Goal: Information Seeking & Learning: Understand process/instructions

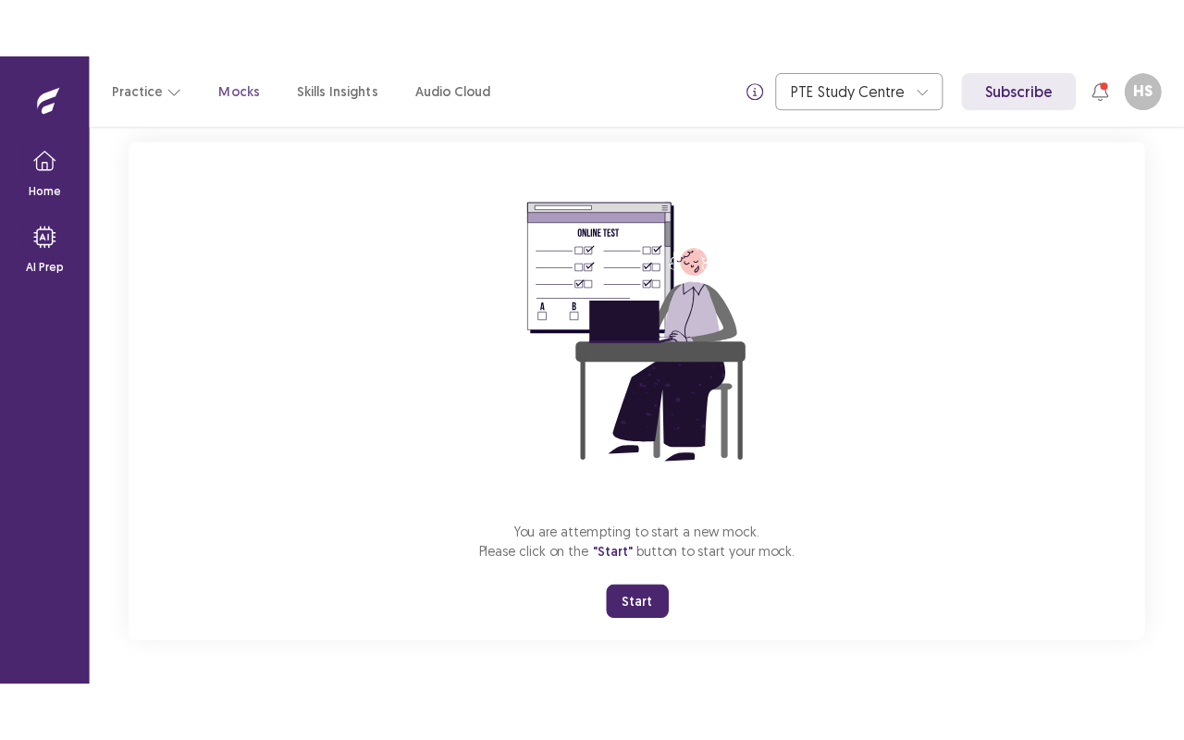
scroll to position [107, 0]
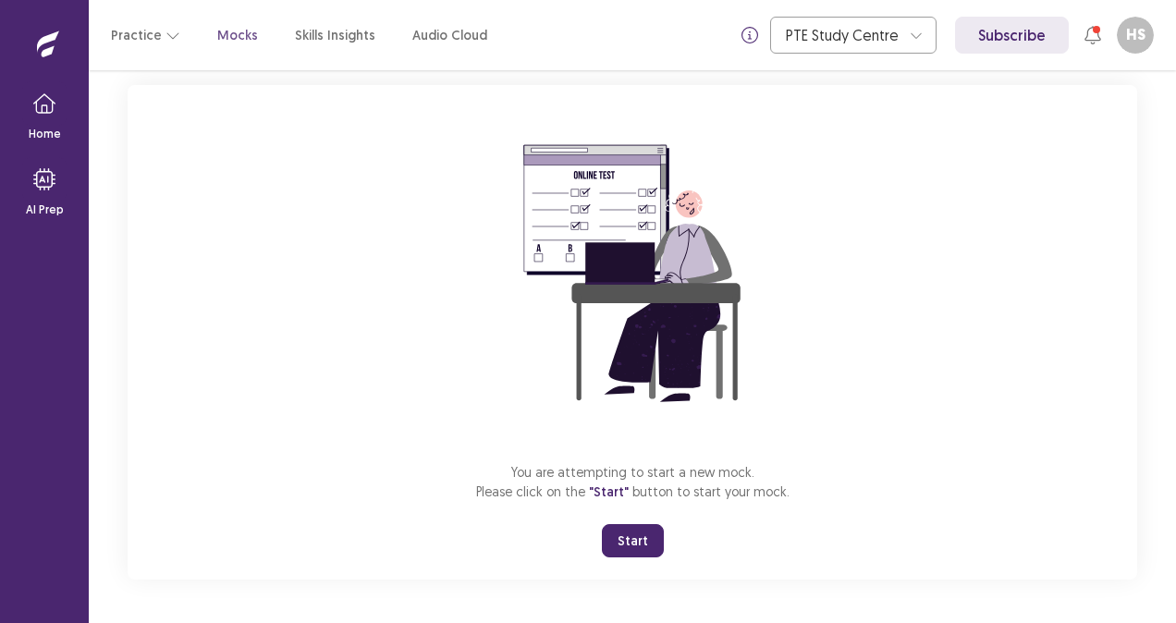
click at [633, 535] on button "Start" at bounding box center [633, 540] width 62 height 33
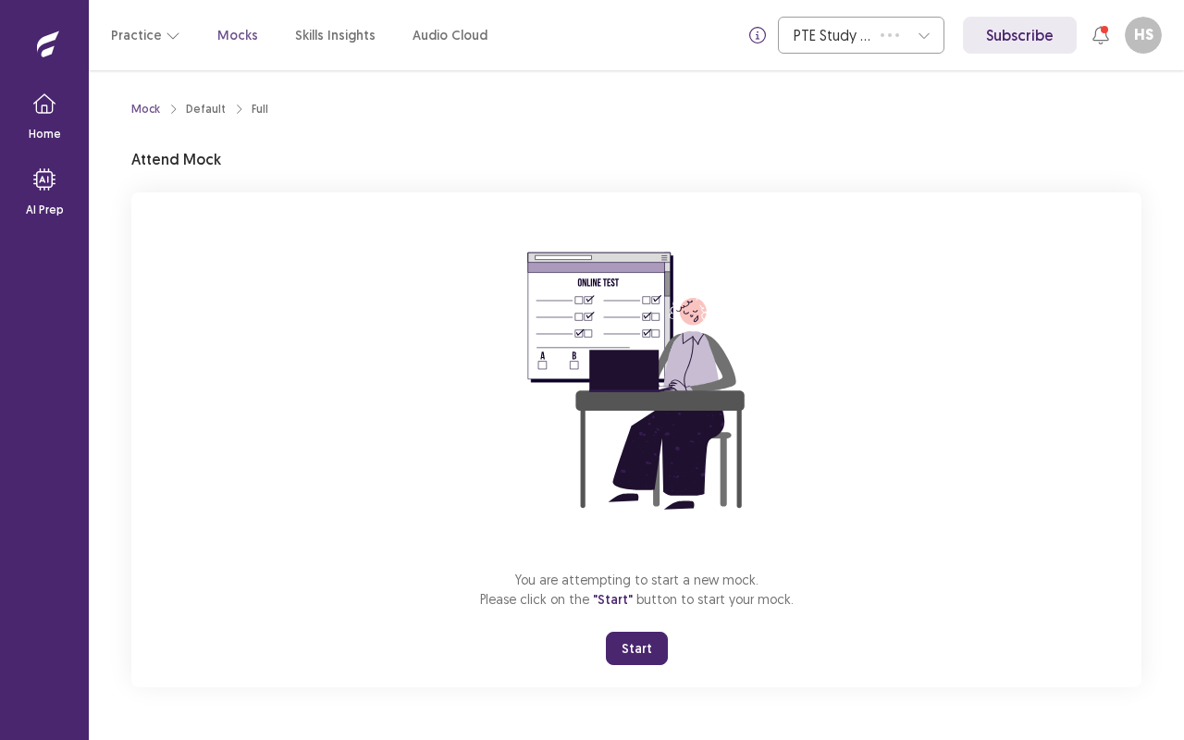
scroll to position [0, 0]
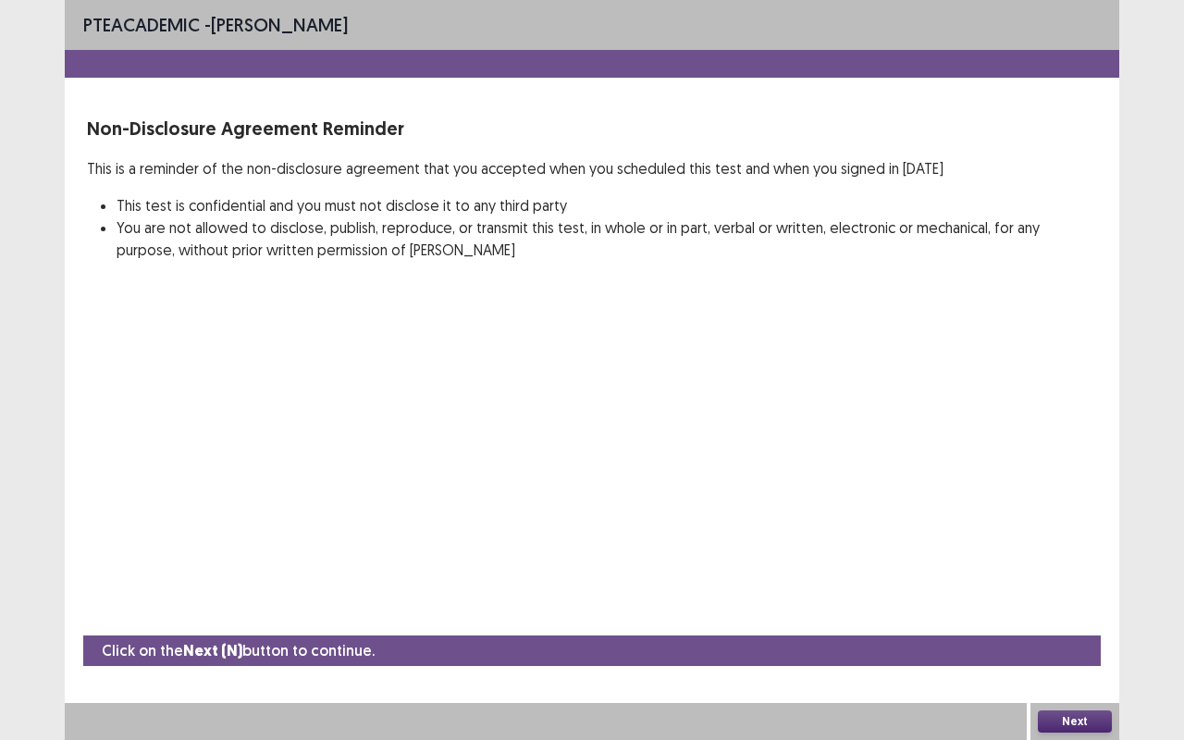
click at [965, 69] on div at bounding box center [592, 64] width 1054 height 28
click at [1066, 622] on button "Next" at bounding box center [1075, 721] width 74 height 22
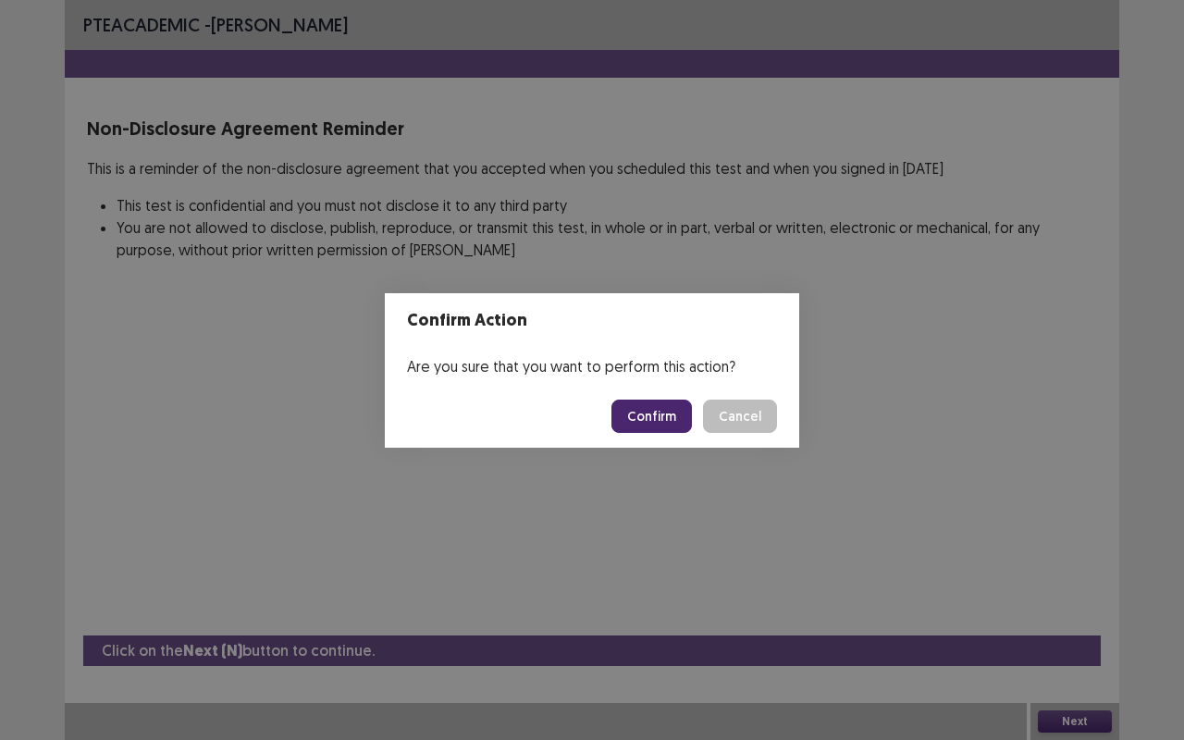
click at [641, 411] on button "Confirm" at bounding box center [651, 416] width 80 height 33
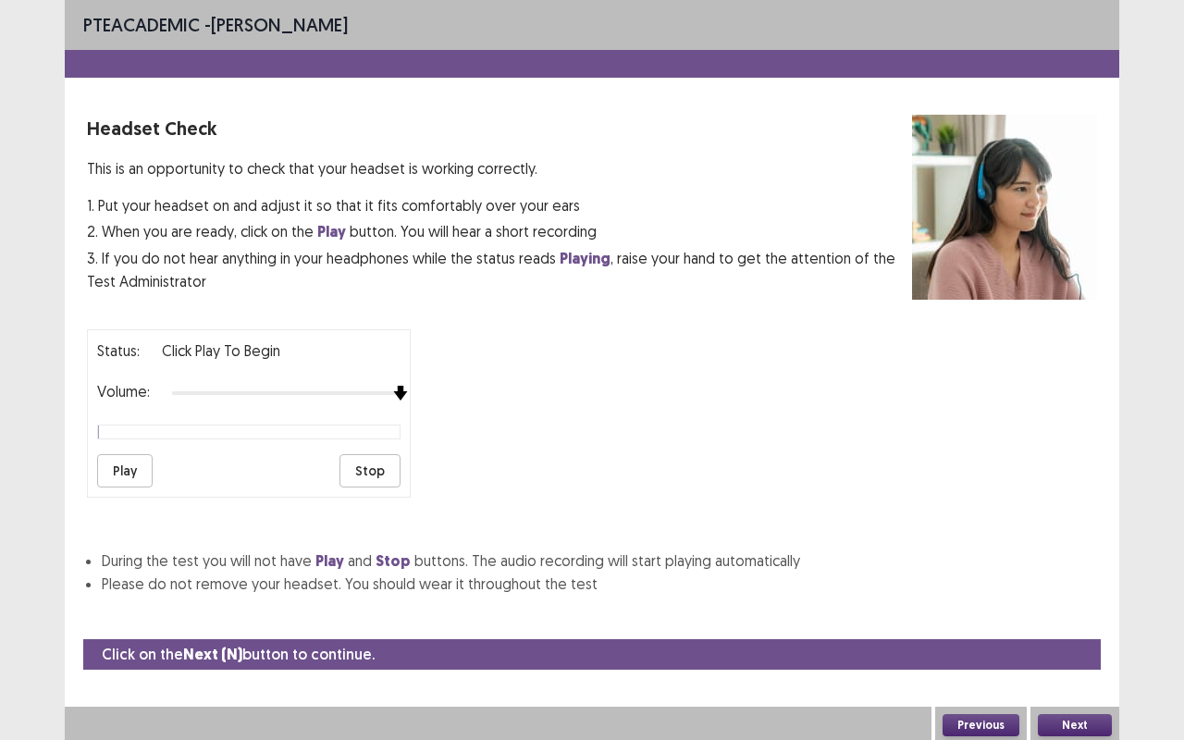
click at [392, 386] on div at bounding box center [286, 393] width 228 height 15
click at [108, 470] on button "Play" at bounding box center [124, 470] width 55 height 33
click at [1056, 622] on button "Next" at bounding box center [1075, 725] width 74 height 22
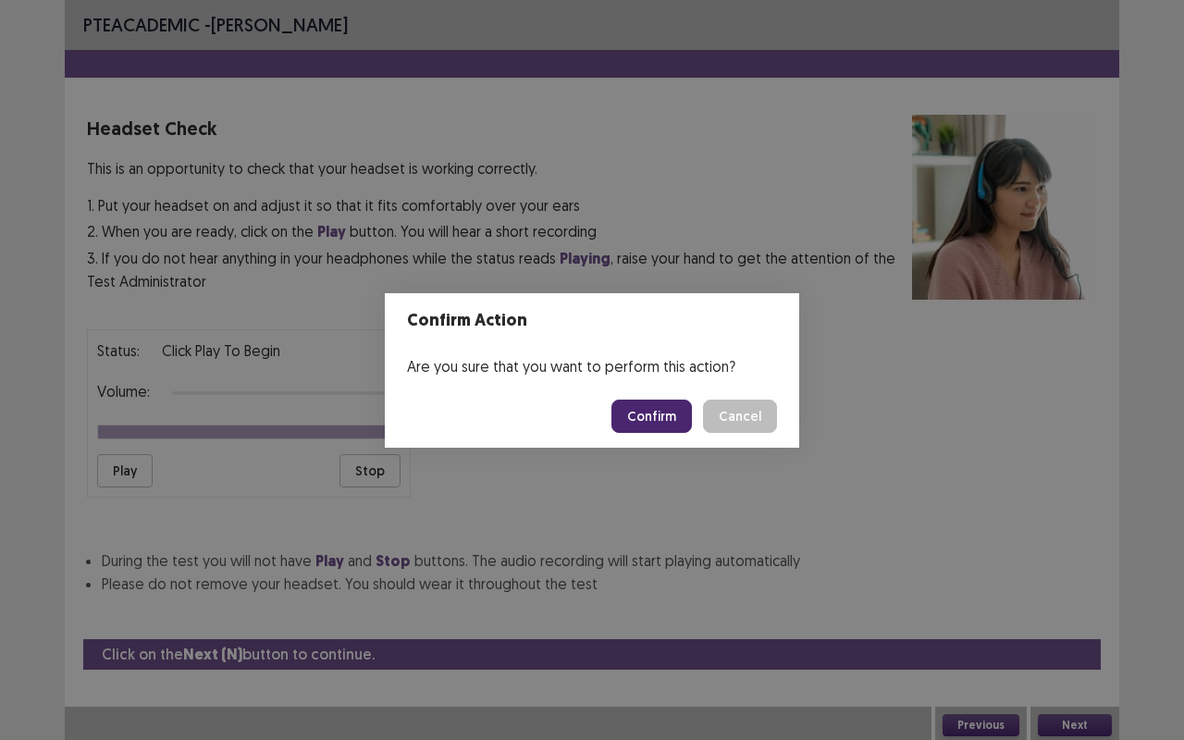
click at [640, 422] on button "Confirm" at bounding box center [651, 416] width 80 height 33
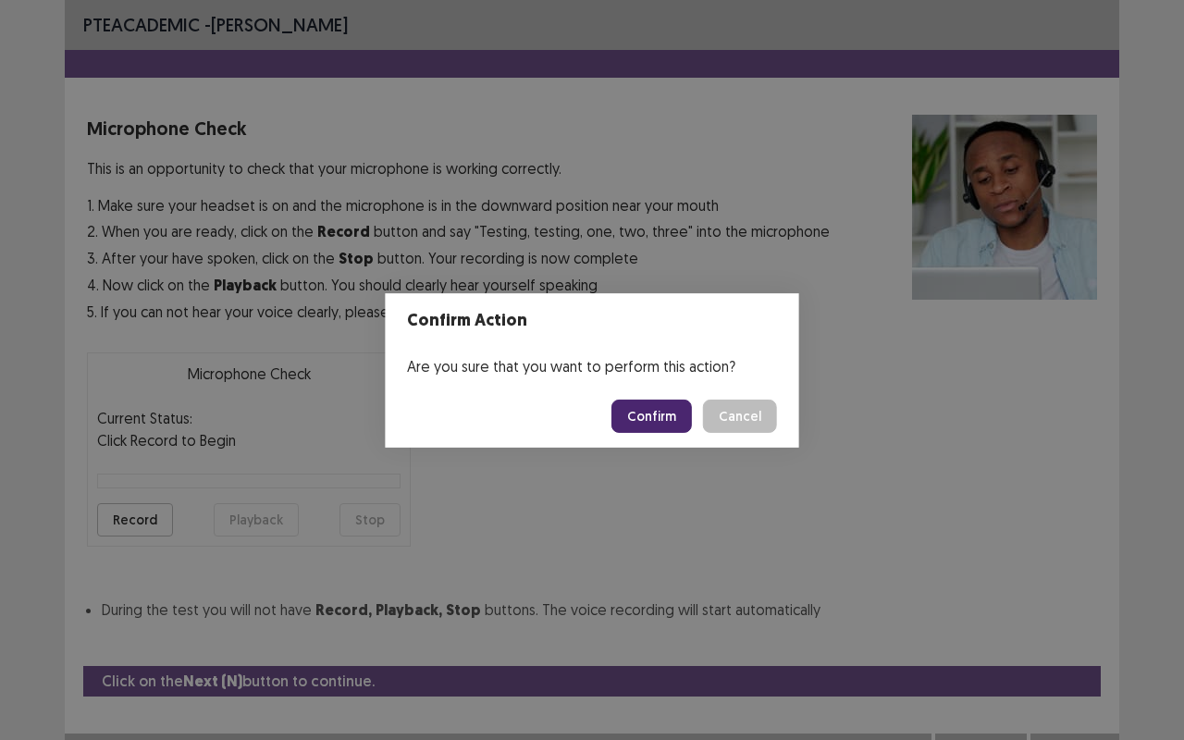
scroll to position [20, 0]
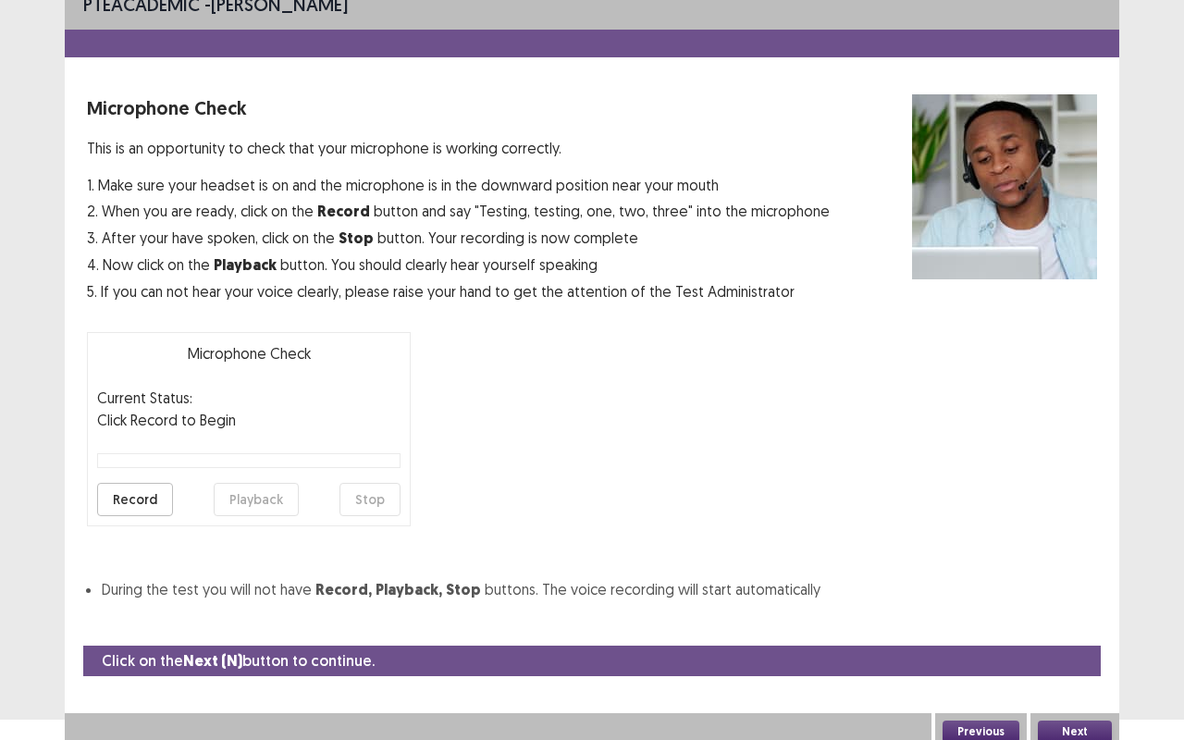
click at [140, 488] on button "Record" at bounding box center [135, 499] width 76 height 33
click at [366, 498] on button "Stop" at bounding box center [369, 499] width 61 height 33
click at [287, 498] on button "Playback" at bounding box center [256, 499] width 85 height 33
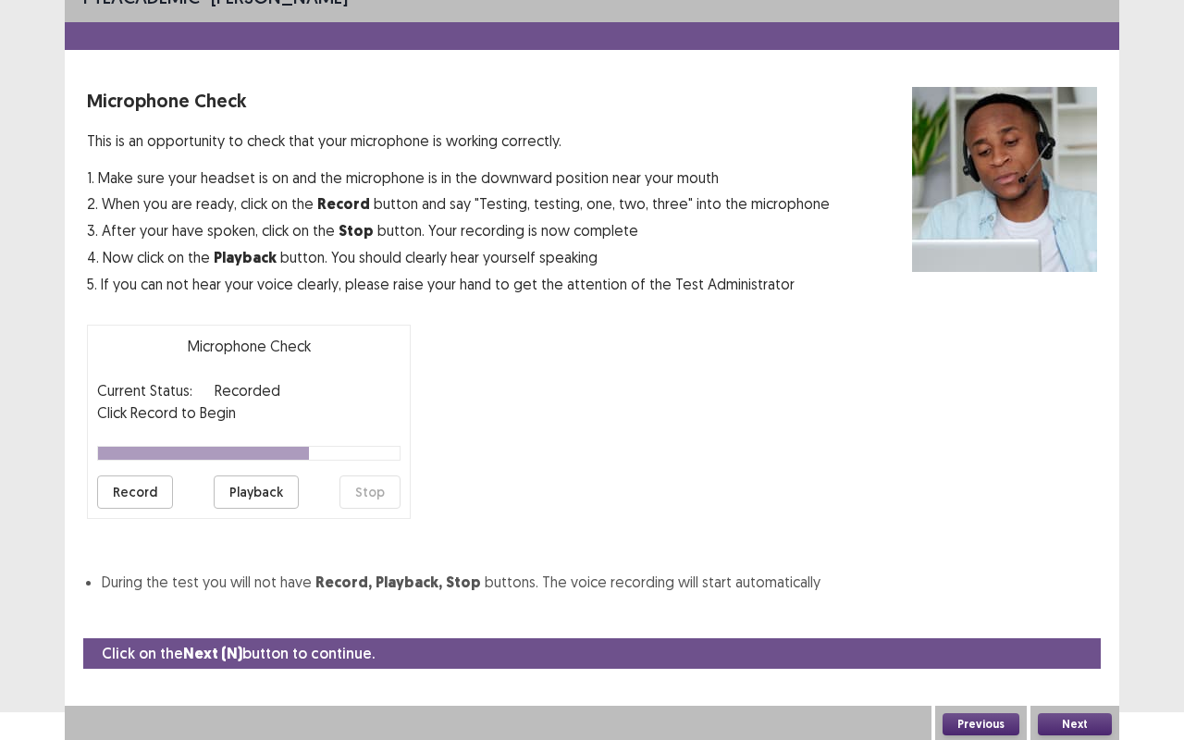
click at [1089, 622] on div "Next" at bounding box center [1074, 724] width 89 height 37
click at [1089, 622] on button "Next" at bounding box center [1075, 724] width 74 height 22
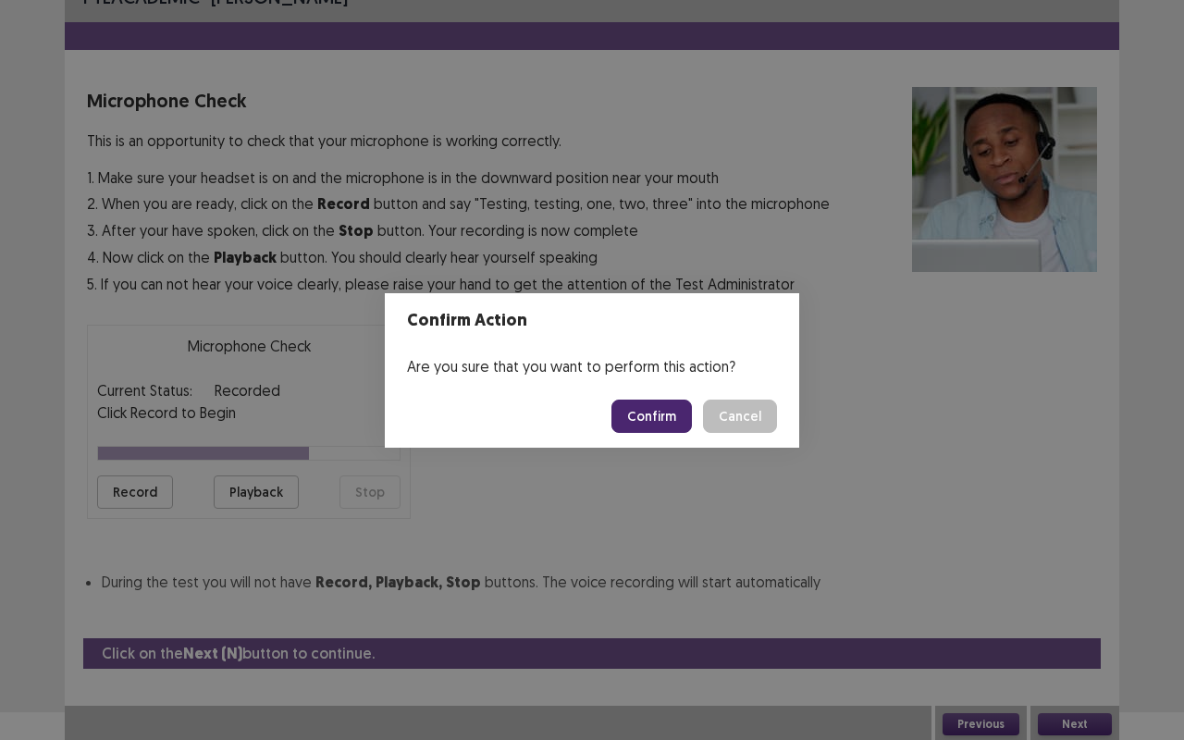
click at [676, 425] on button "Confirm" at bounding box center [651, 416] width 80 height 33
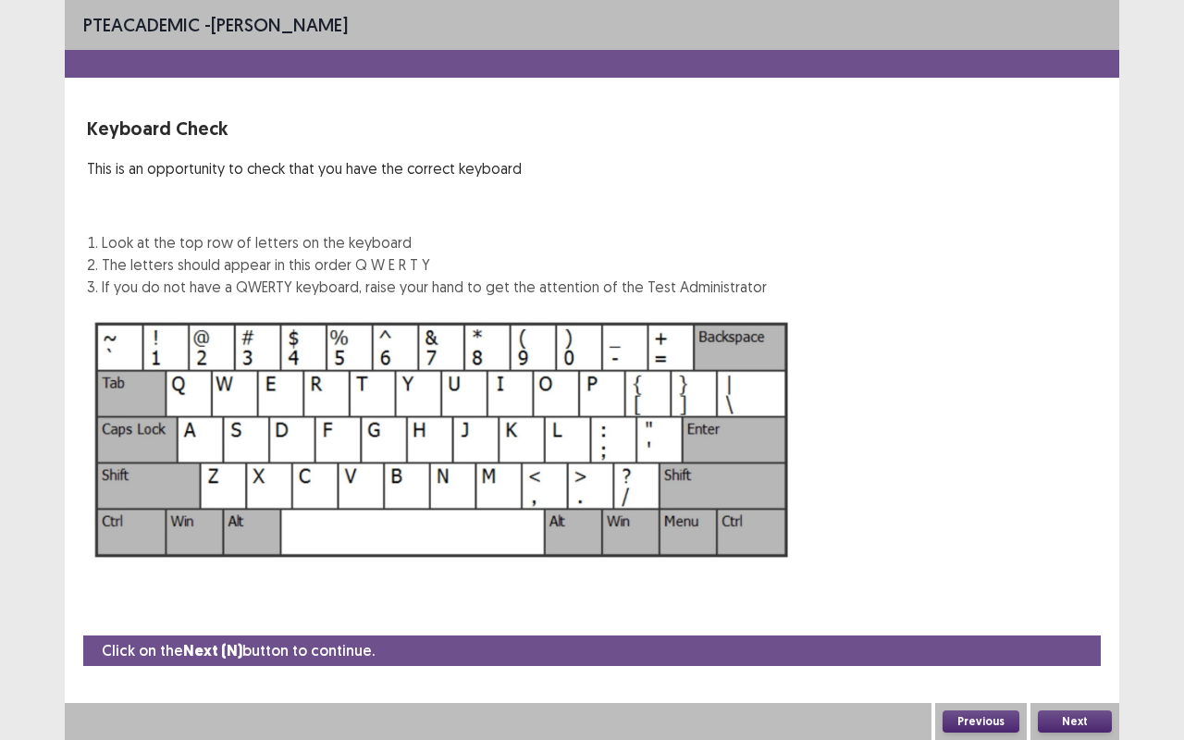
scroll to position [0, 0]
click at [1062, 622] on button "Next" at bounding box center [1075, 721] width 74 height 22
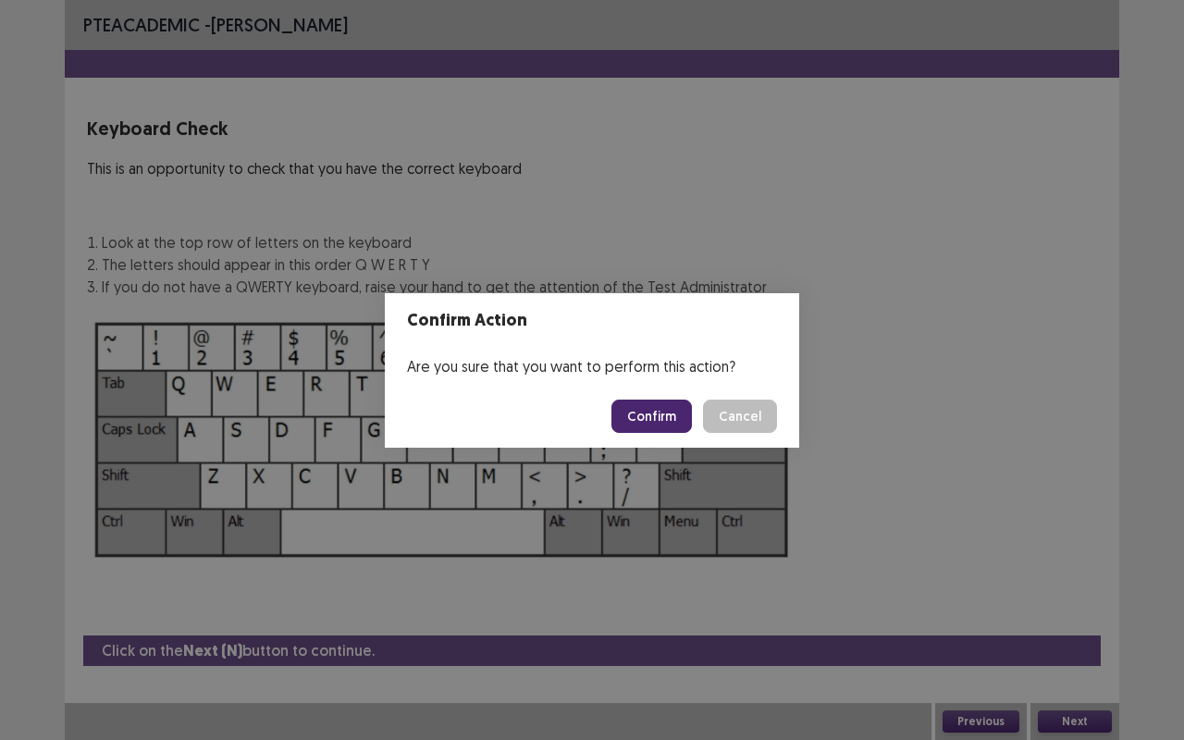
click at [651, 423] on button "Confirm" at bounding box center [651, 416] width 80 height 33
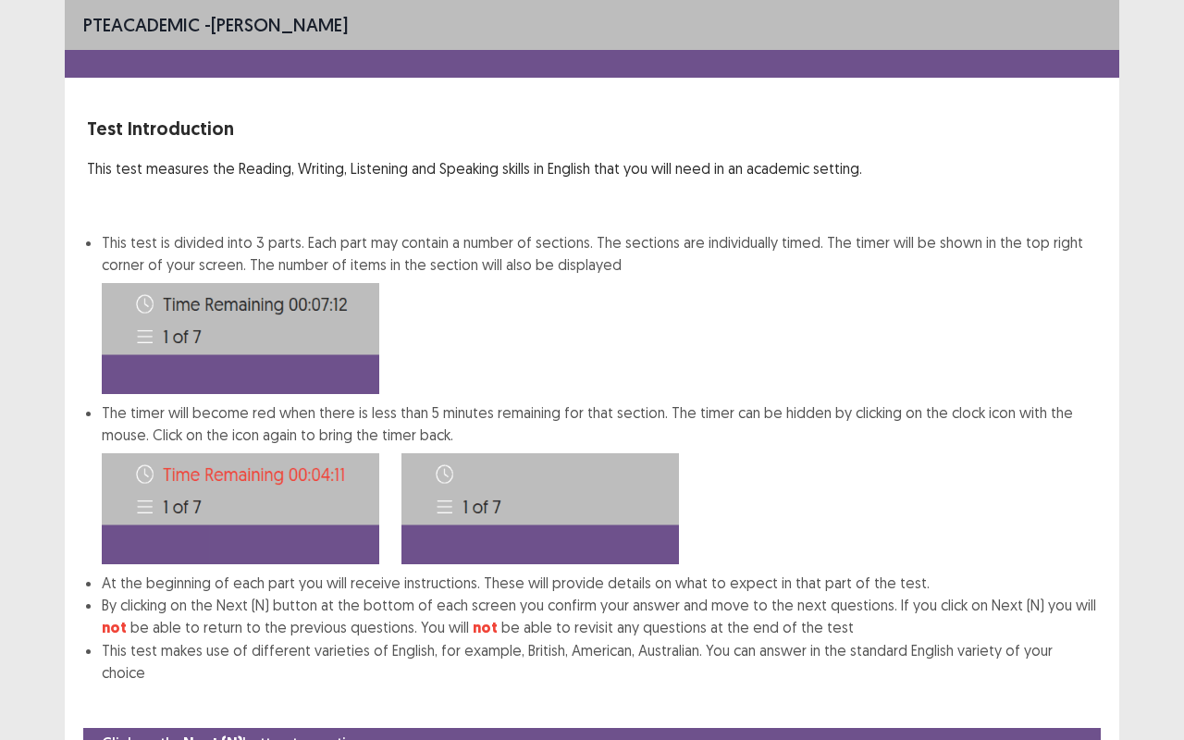
scroll to position [69, 0]
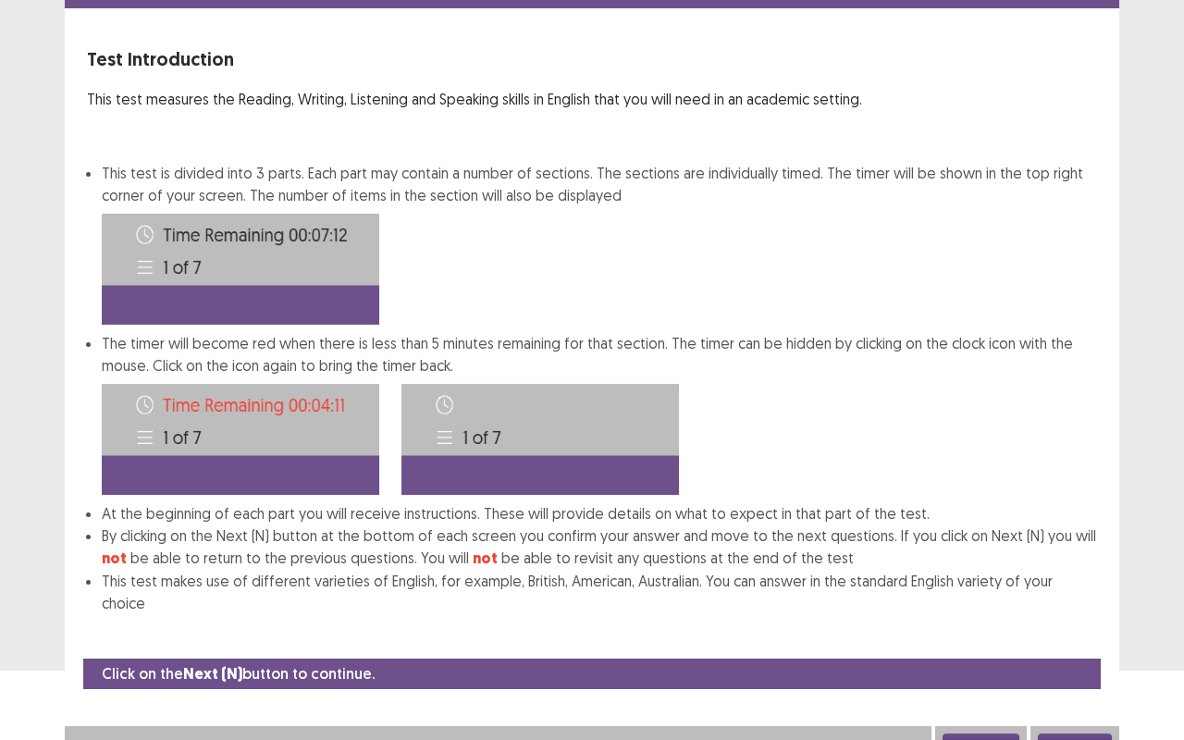
click at [1094, 622] on button "Next" at bounding box center [1075, 744] width 74 height 22
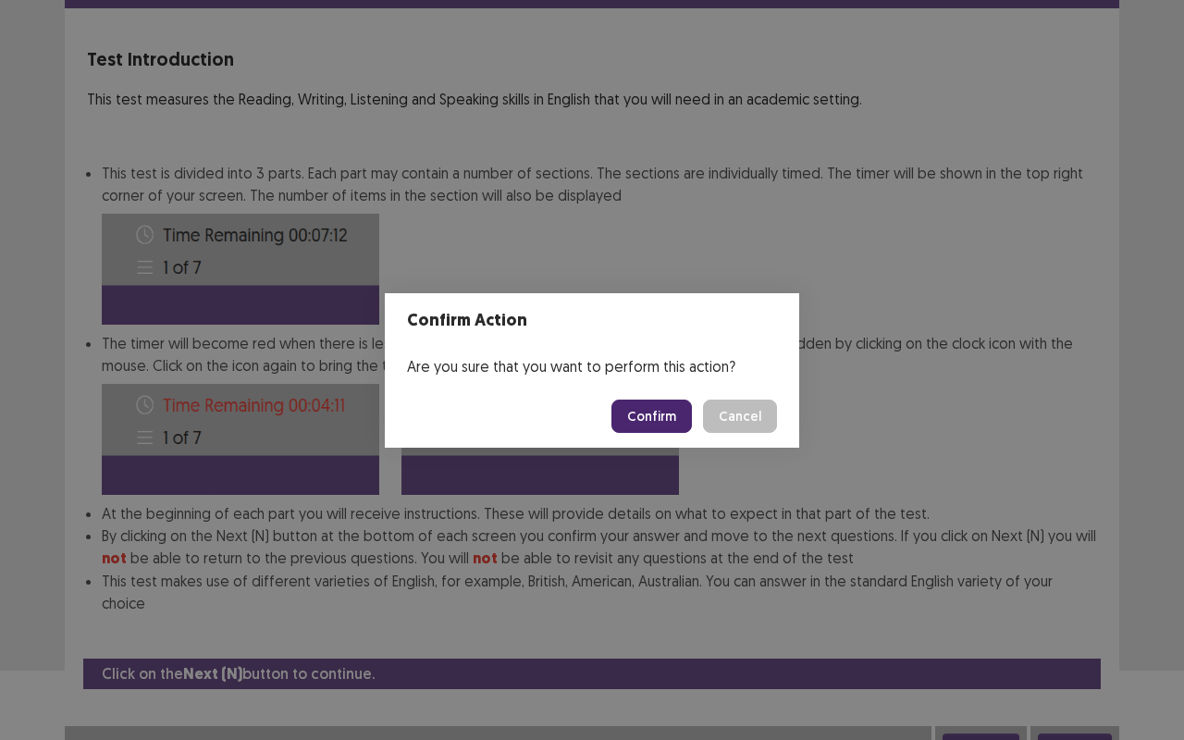
click at [732, 412] on button "Cancel" at bounding box center [740, 416] width 74 height 33
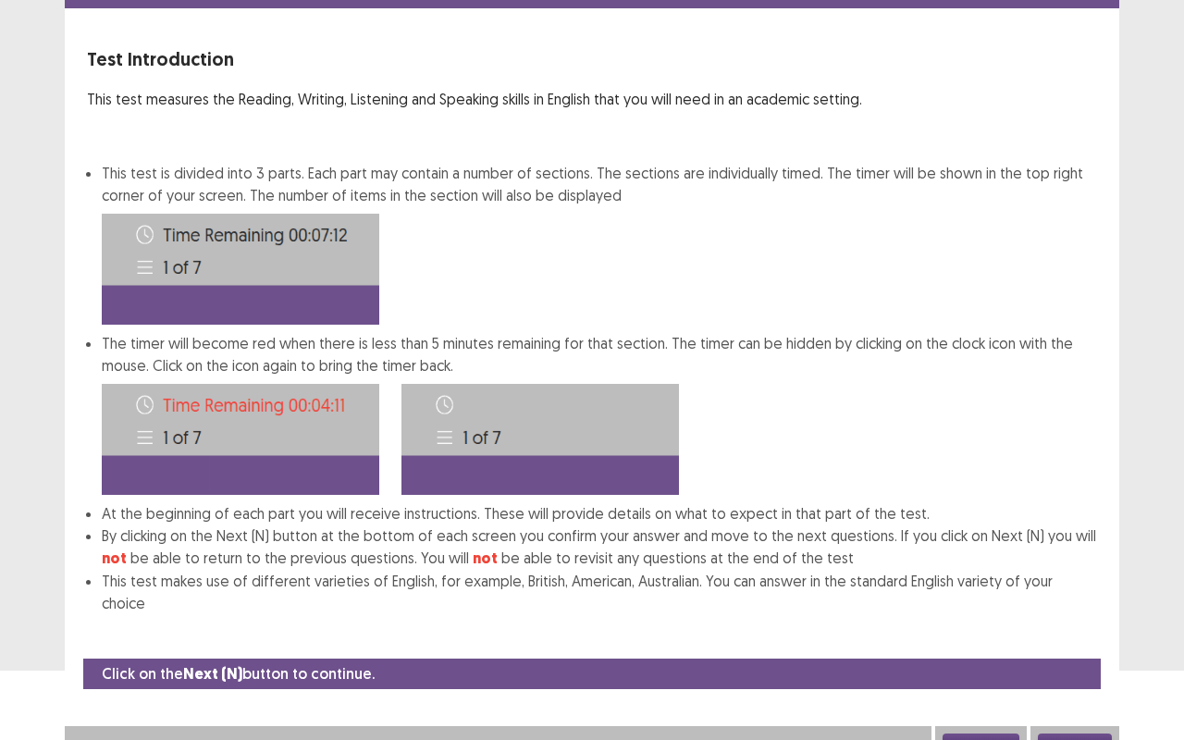
scroll to position [0, 0]
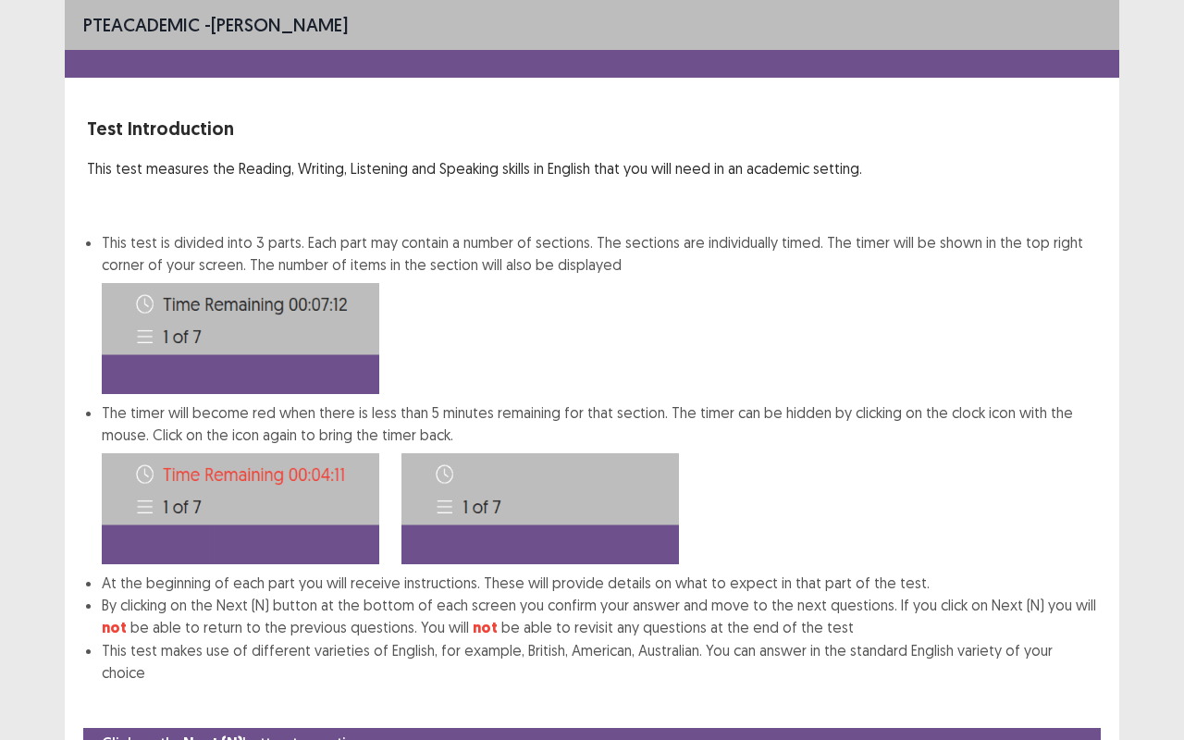
click at [1006, 516] on div at bounding box center [599, 509] width 995 height 126
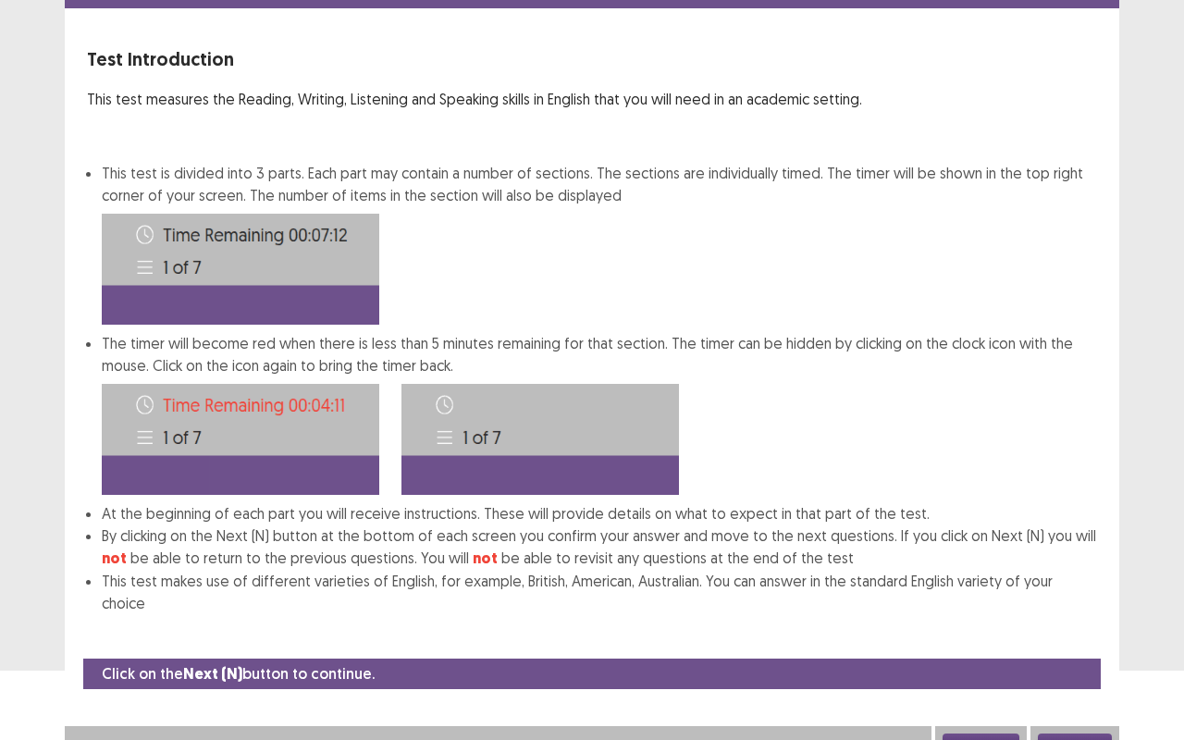
click at [978, 622] on button "Previous" at bounding box center [980, 744] width 77 height 22
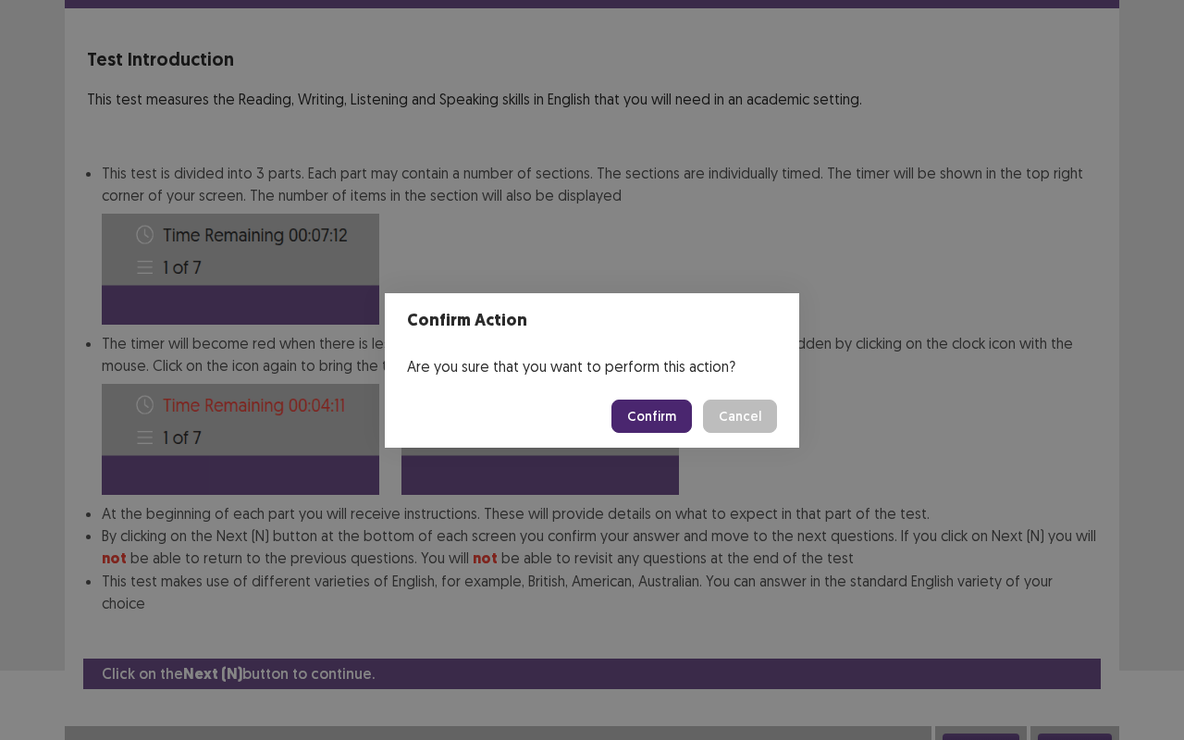
click at [746, 413] on button "Cancel" at bounding box center [740, 416] width 74 height 33
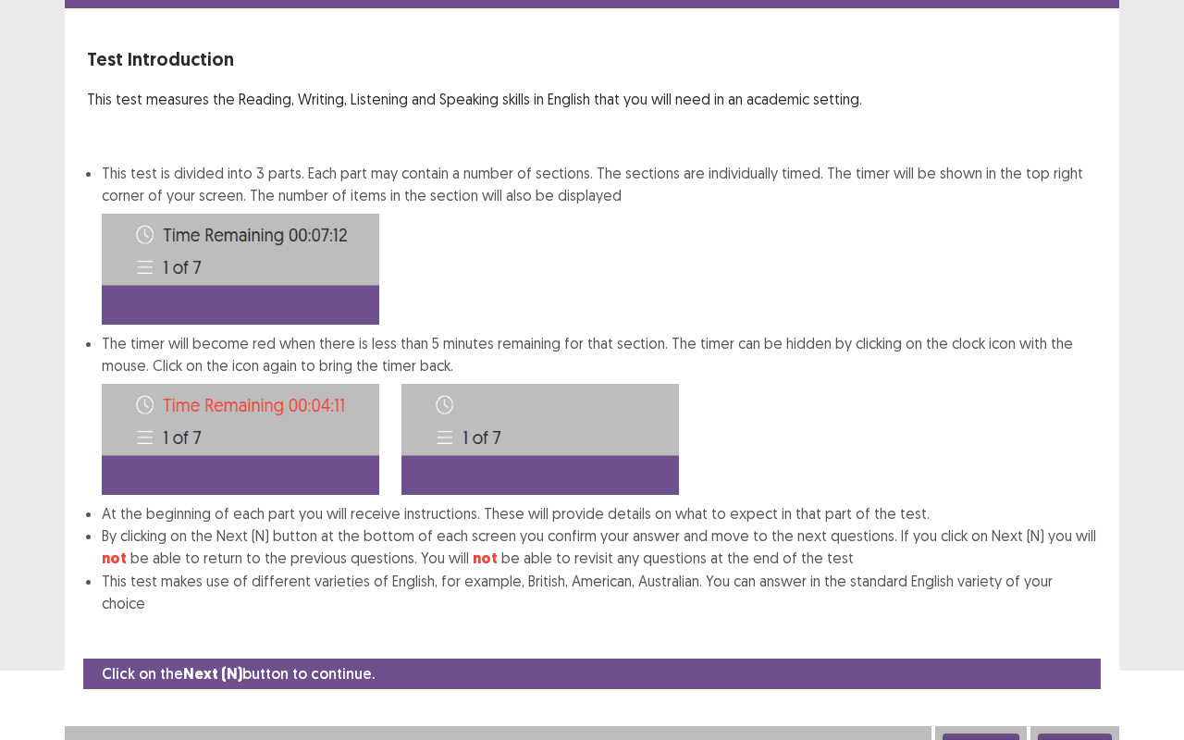
click at [942, 622] on button "Previous" at bounding box center [980, 744] width 77 height 22
